Goal: Information Seeking & Learning: Learn about a topic

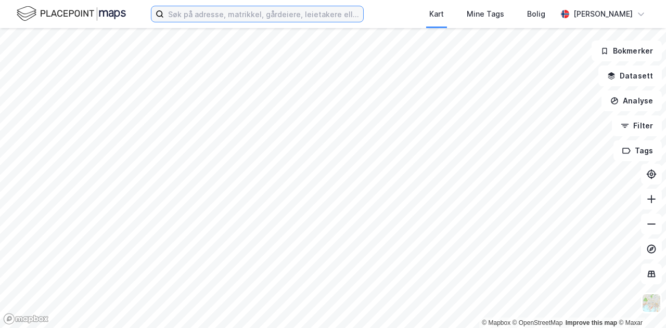
click at [301, 14] on input at bounding box center [263, 14] width 199 height 16
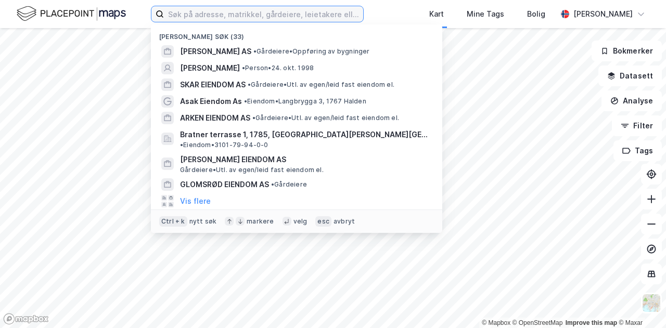
paste input "Baystead"
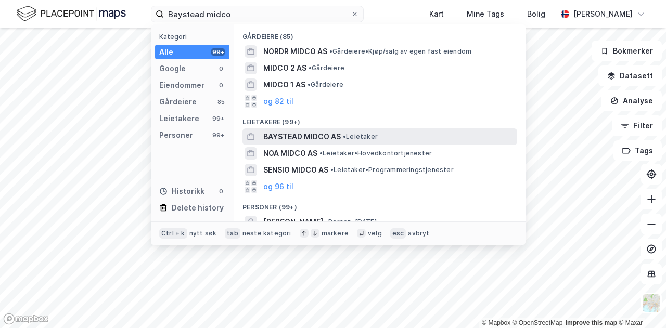
click at [304, 134] on span "BAYSTEAD MIDCO AS" at bounding box center [302, 137] width 78 height 12
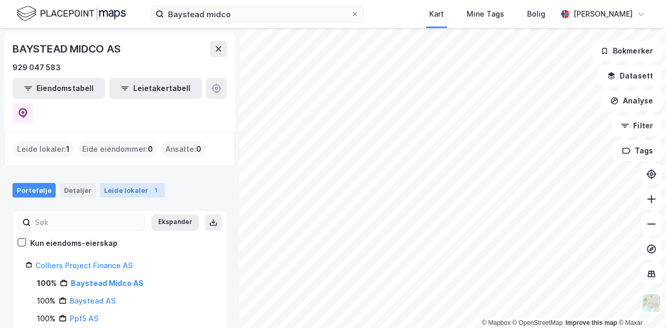
click at [124, 183] on div "Leide lokaler 1" at bounding box center [132, 190] width 65 height 15
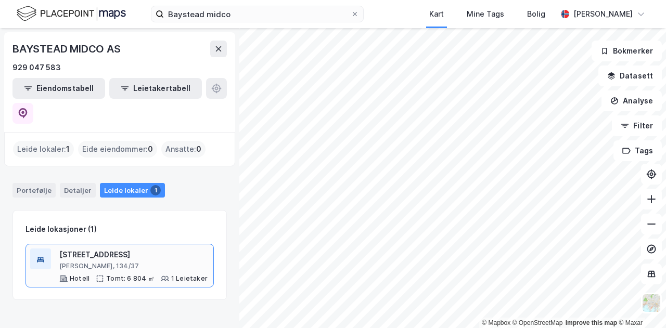
click at [90, 249] on div "[STREET_ADDRESS]" at bounding box center [133, 255] width 148 height 12
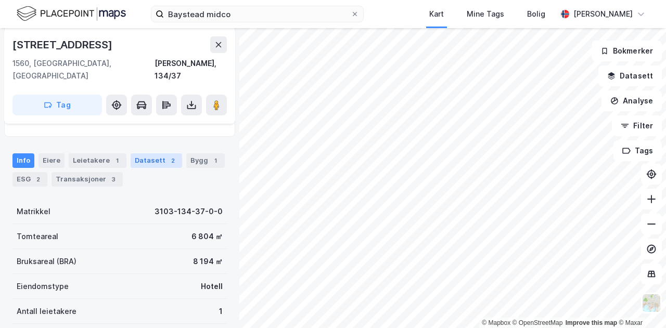
scroll to position [156, 0]
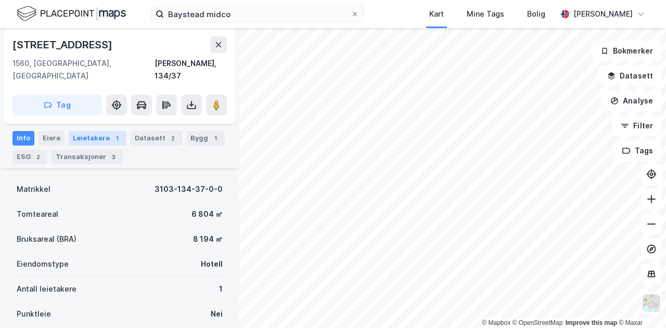
click at [93, 131] on div "Leietakere 1" at bounding box center [98, 138] width 58 height 15
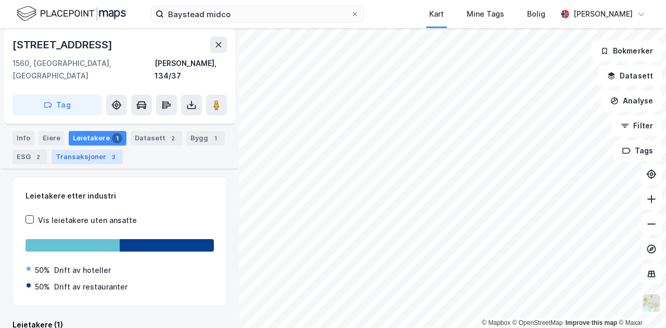
click at [87, 150] on div "Transaksjoner 3" at bounding box center [87, 157] width 71 height 15
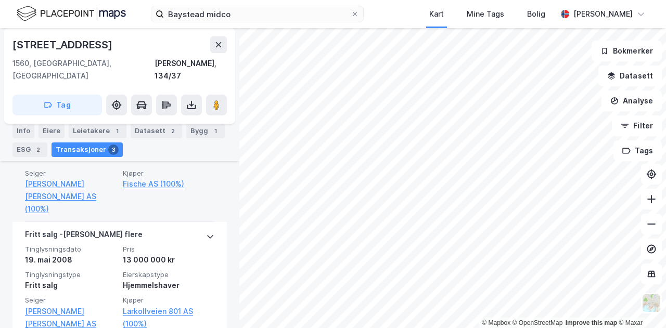
scroll to position [446, 0]
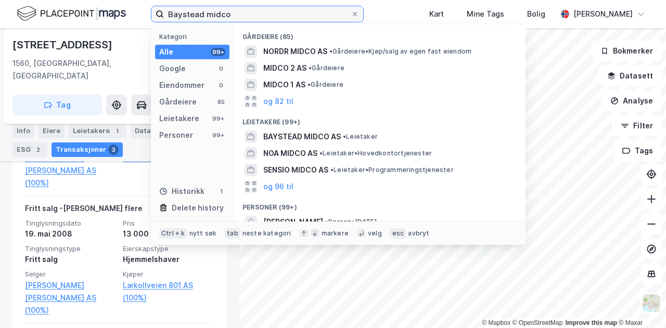
click at [232, 10] on input "Baystead midco" at bounding box center [257, 14] width 187 height 16
click at [223, 14] on input "Baystead midco" at bounding box center [257, 14] width 187 height 16
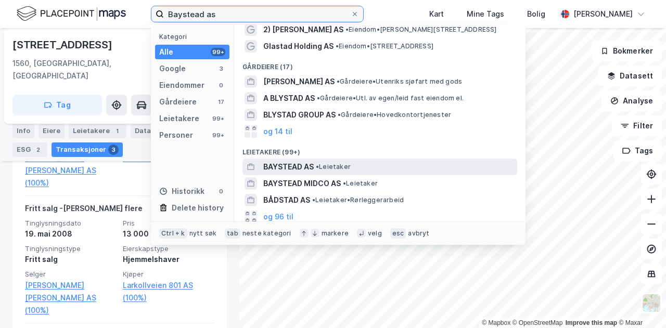
scroll to position [52, 0]
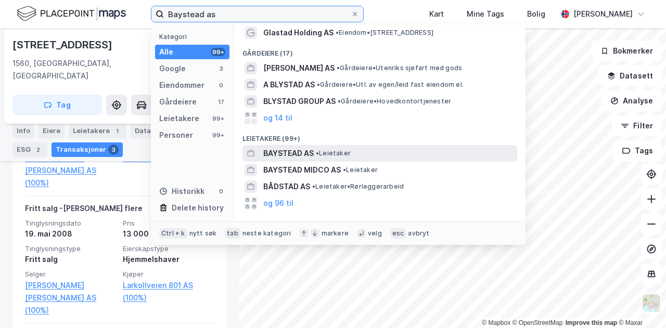
type input "Baystead as"
click at [352, 155] on div "BAYSTEAD AS • Leietaker" at bounding box center [389, 153] width 252 height 12
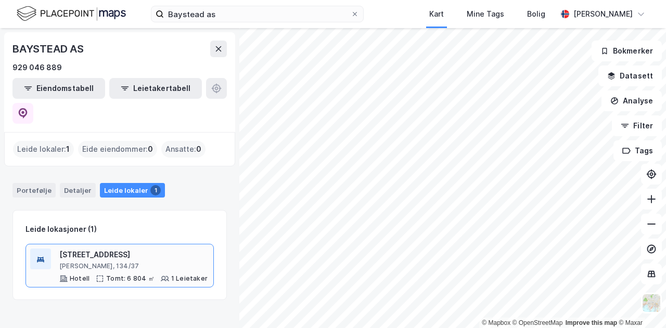
click at [113, 249] on div "[STREET_ADDRESS]" at bounding box center [133, 255] width 148 height 12
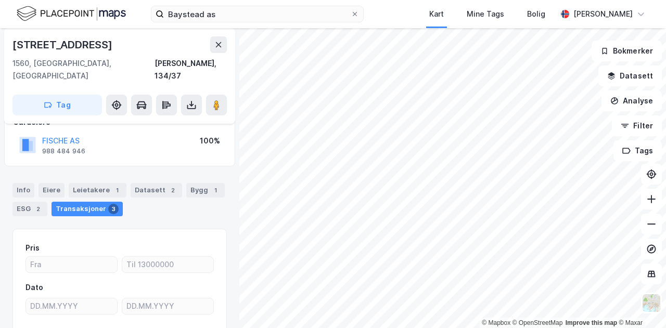
scroll to position [114, 0]
